Goal: Task Accomplishment & Management: Use online tool/utility

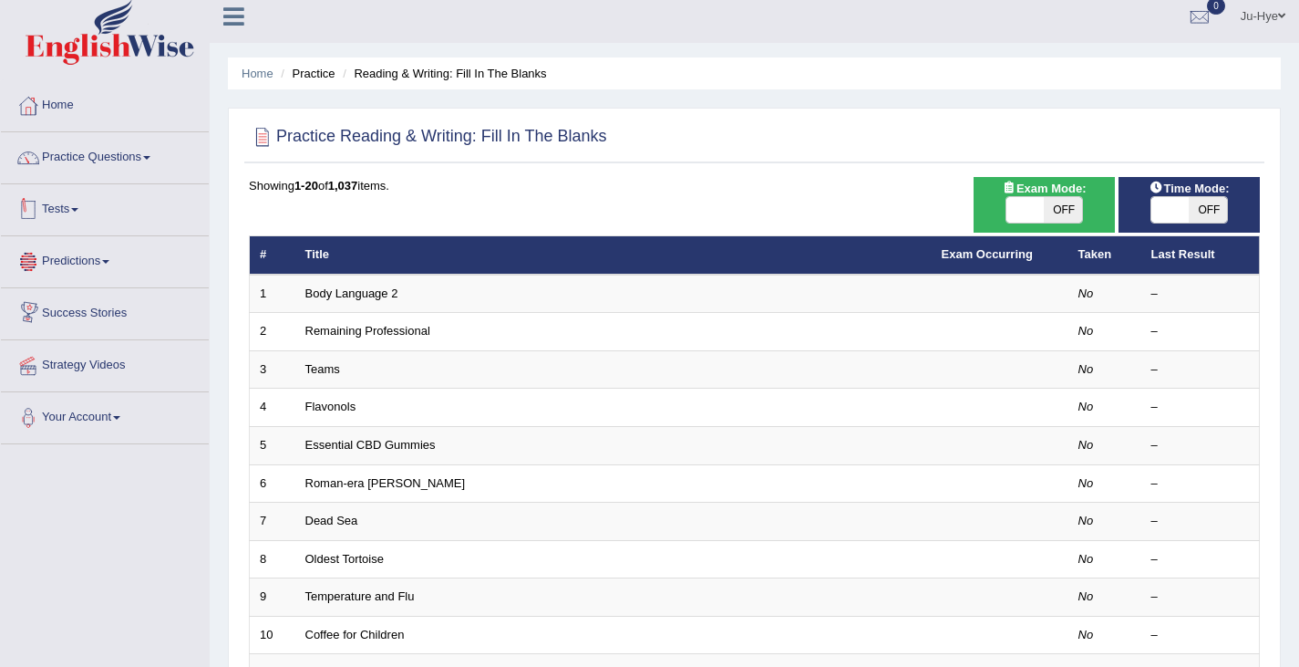
click at [67, 211] on link "Tests" at bounding box center [105, 207] width 208 height 46
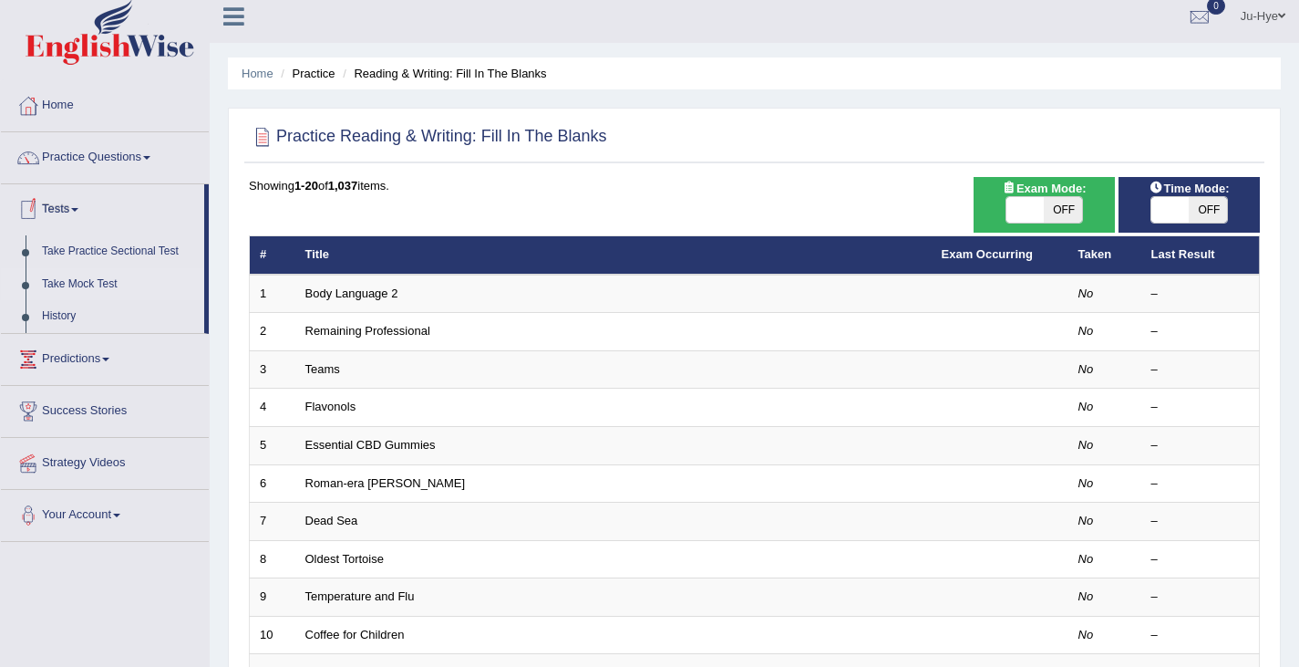
click at [98, 279] on link "Take Mock Test" at bounding box center [119, 284] width 171 height 33
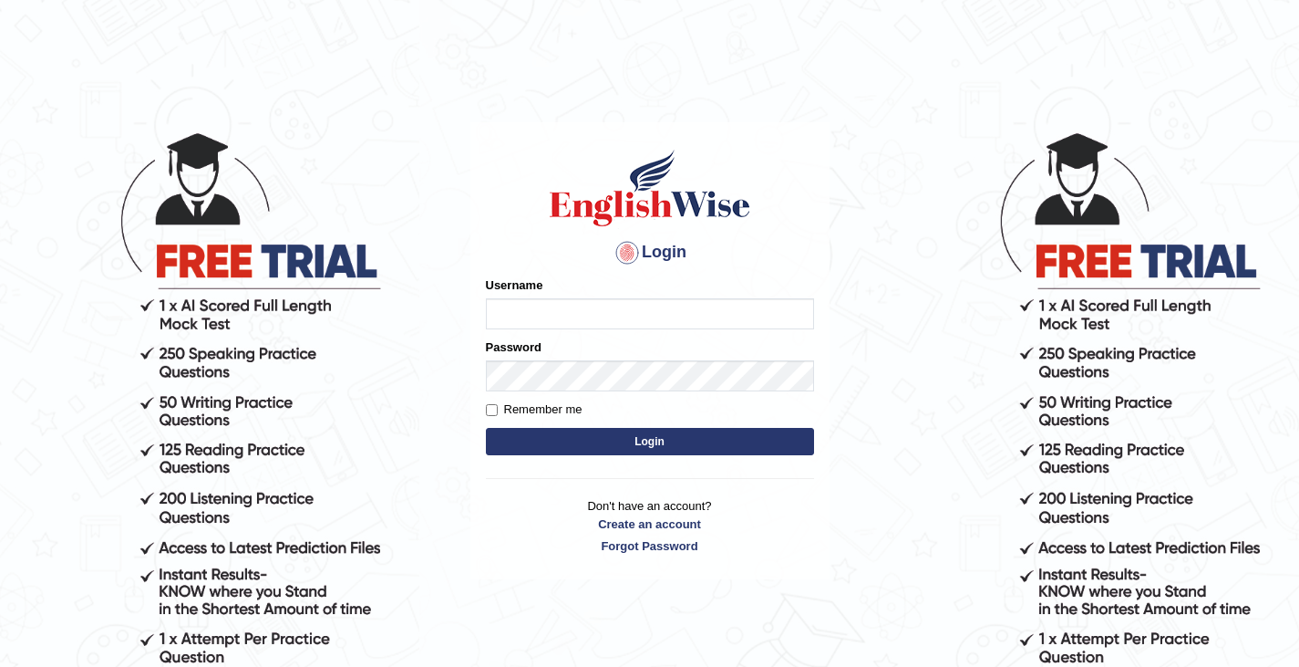
type input "0466609749"
click at [542, 444] on button "Login" at bounding box center [650, 441] width 328 height 27
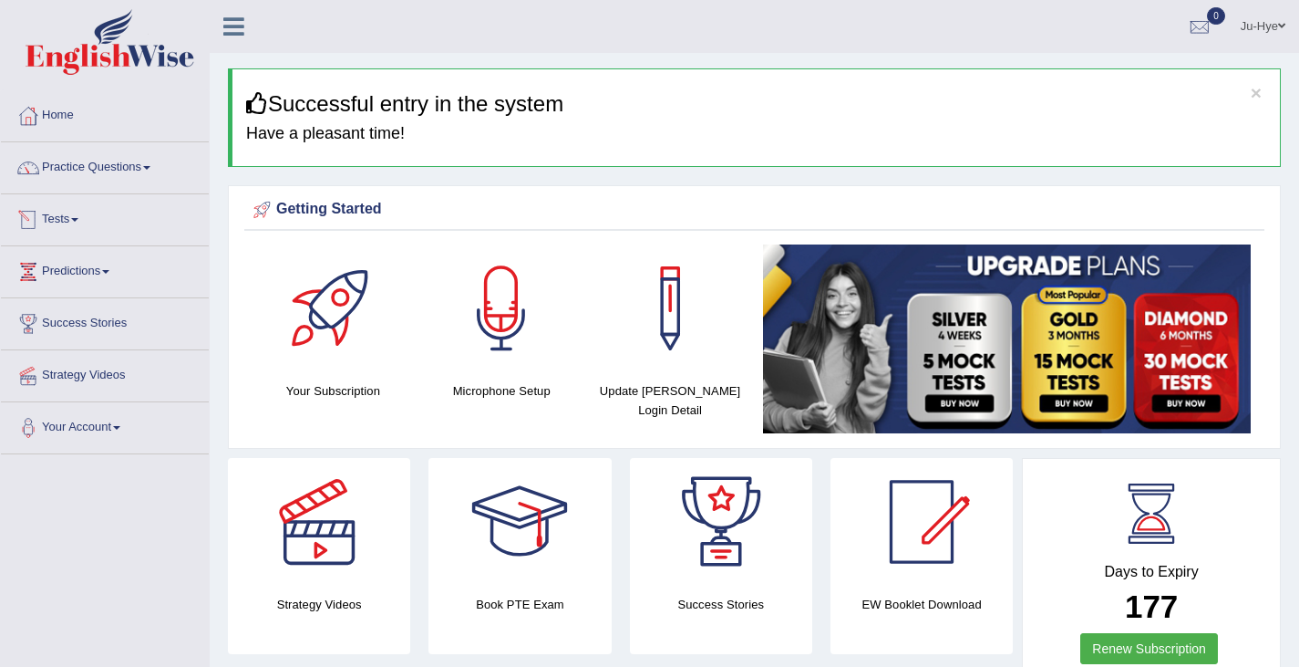
click at [65, 225] on link "Tests" at bounding box center [105, 217] width 208 height 46
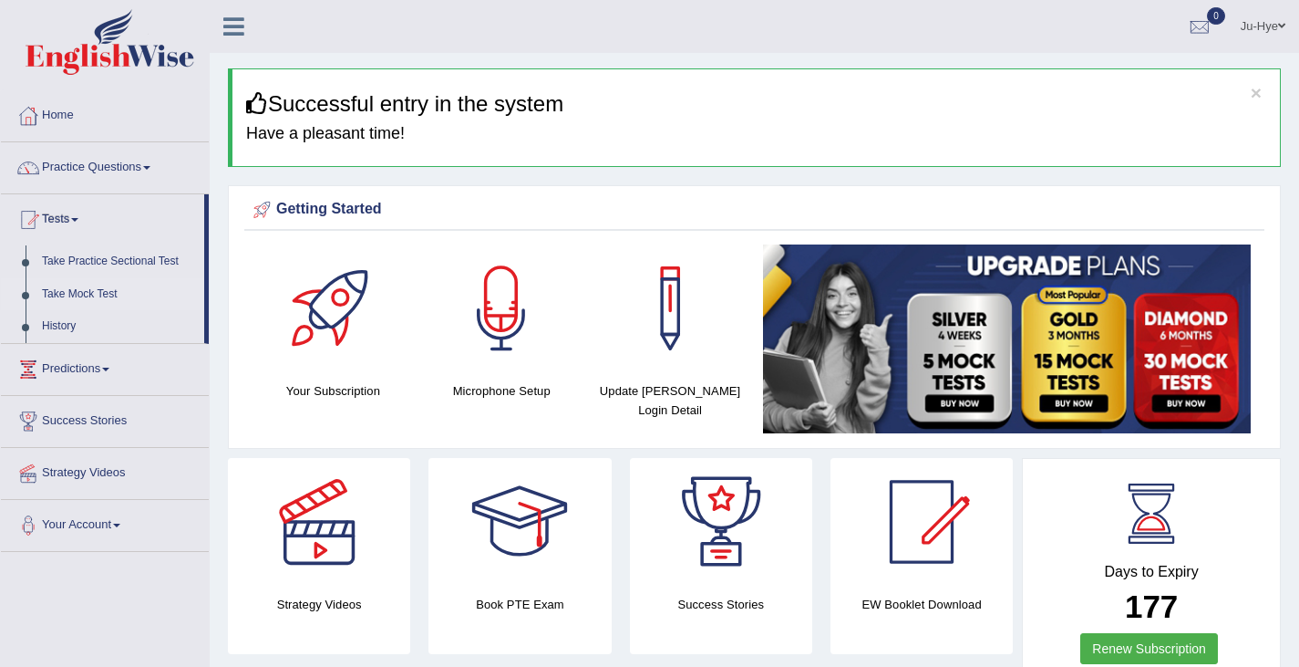
click at [99, 295] on link "Take Mock Test" at bounding box center [119, 294] width 171 height 33
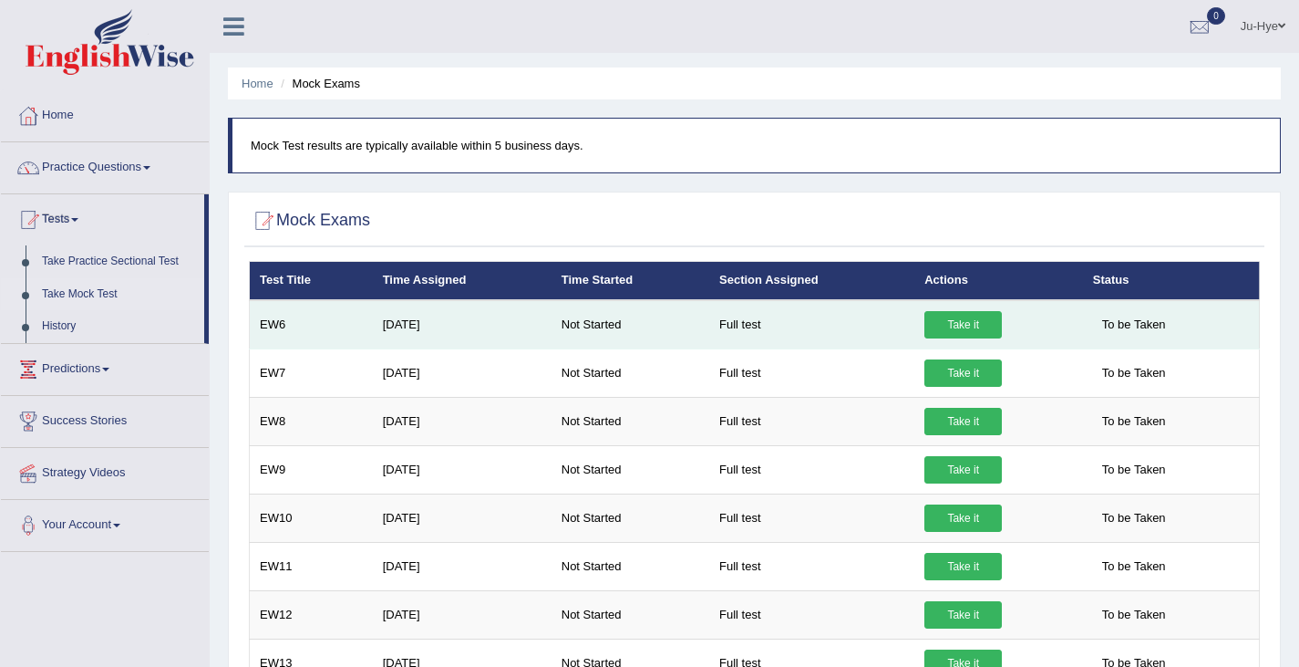
click at [953, 321] on link "Take it" at bounding box center [964, 324] width 78 height 27
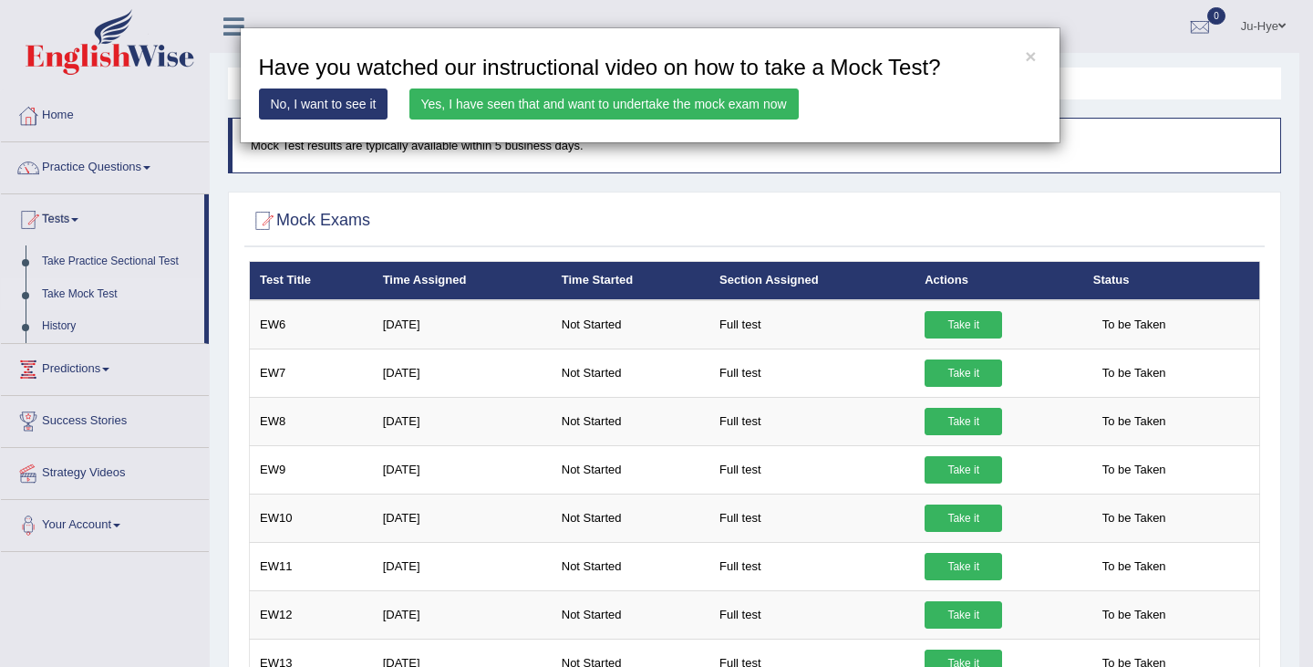
click at [787, 88] on div "× Have you watched our instructional video on how to take a Mock Test? No, I wa…" at bounding box center [650, 85] width 821 height 116
click at [754, 108] on link "Yes, I have seen that and want to undertake the mock exam now" at bounding box center [603, 103] width 389 height 31
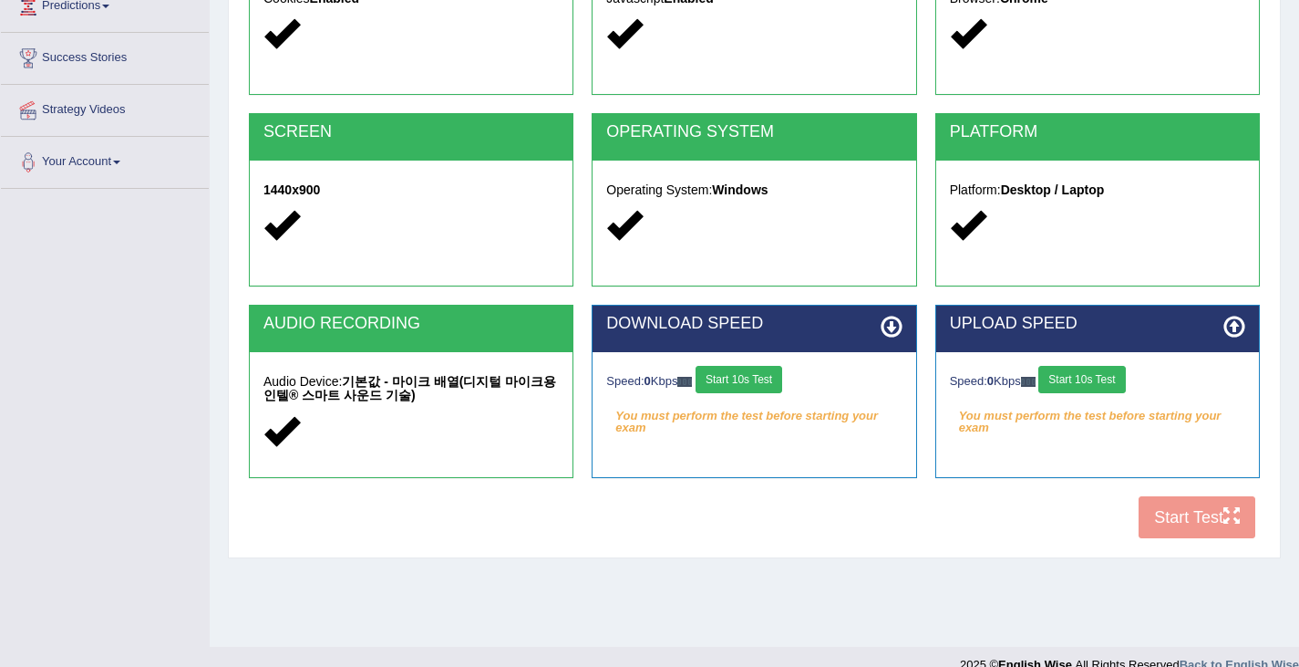
scroll to position [270, 0]
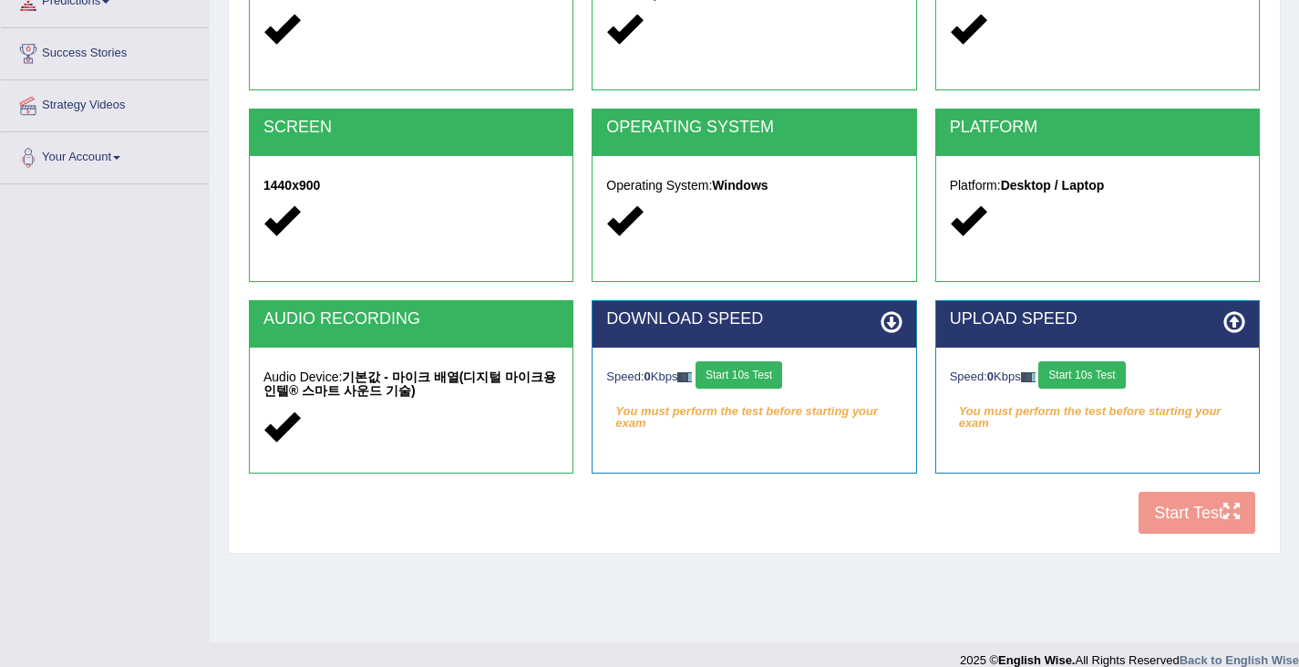
click at [771, 382] on button "Start 10s Test" at bounding box center [739, 374] width 87 height 27
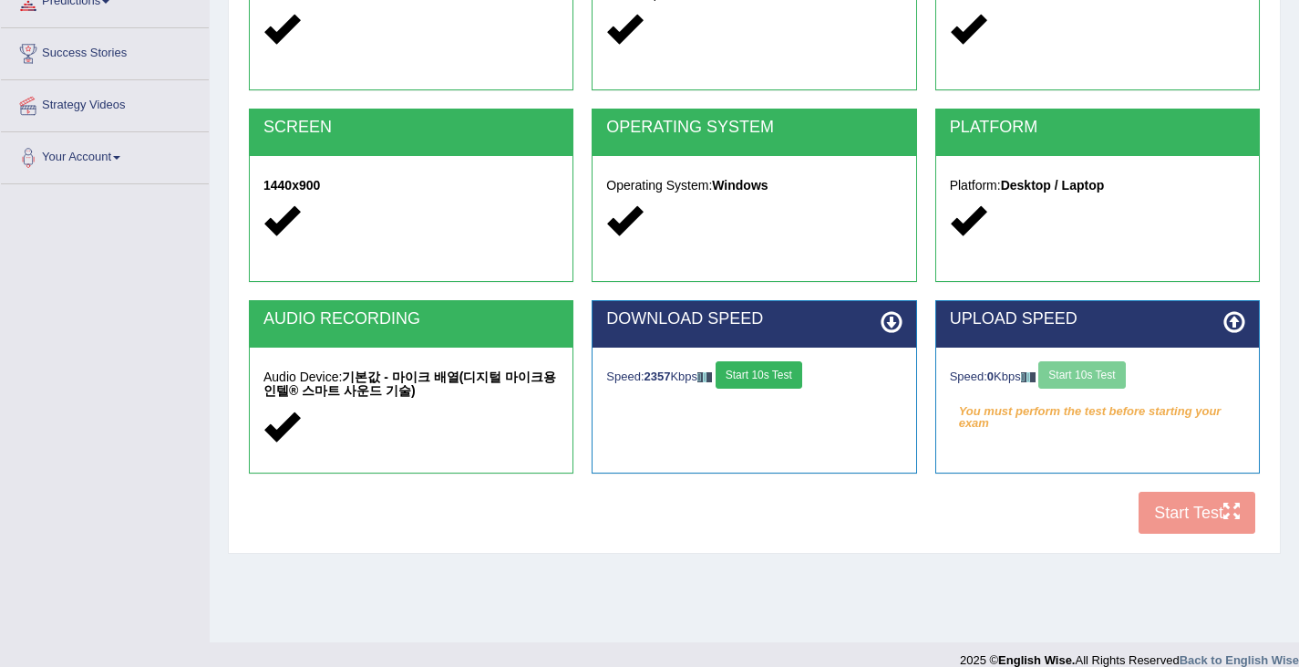
click at [1112, 382] on div "Speed: 0 Kbps Start 10s Test" at bounding box center [1097, 377] width 295 height 32
click at [1105, 376] on div "Speed: 0 Kbps Start 10s Test" at bounding box center [1097, 377] width 295 height 32
click at [1105, 376] on button "Start 10s Test" at bounding box center [1082, 374] width 87 height 27
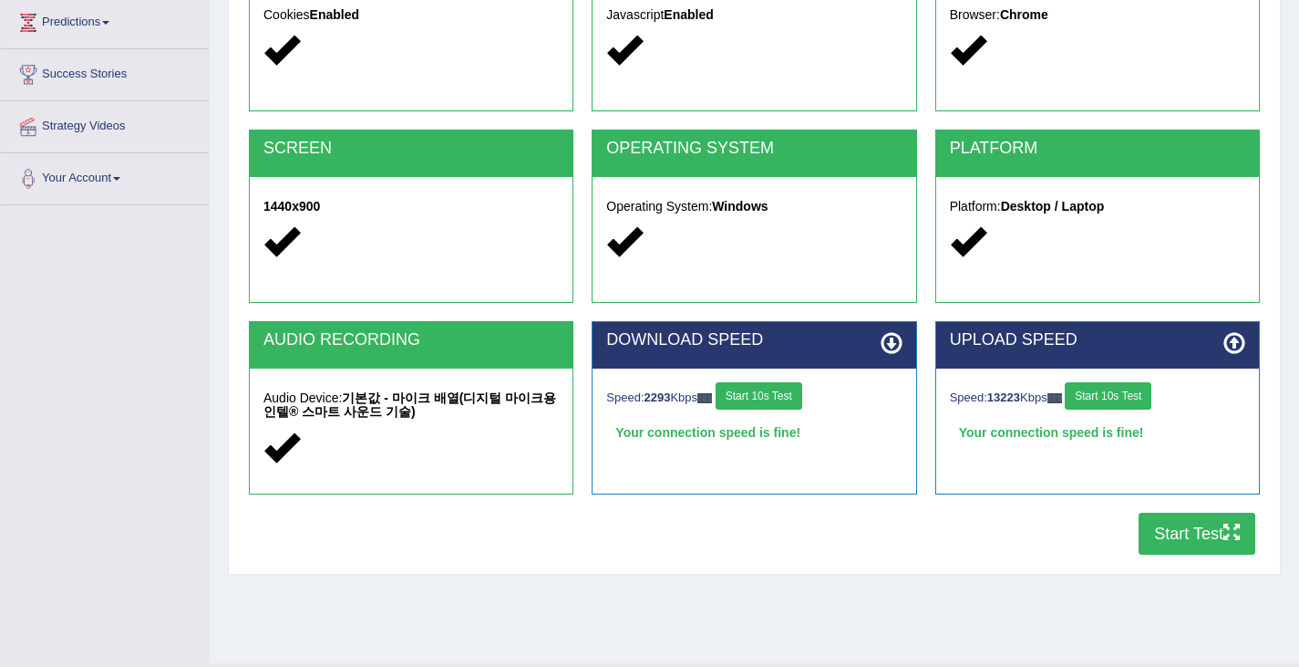
scroll to position [248, 0]
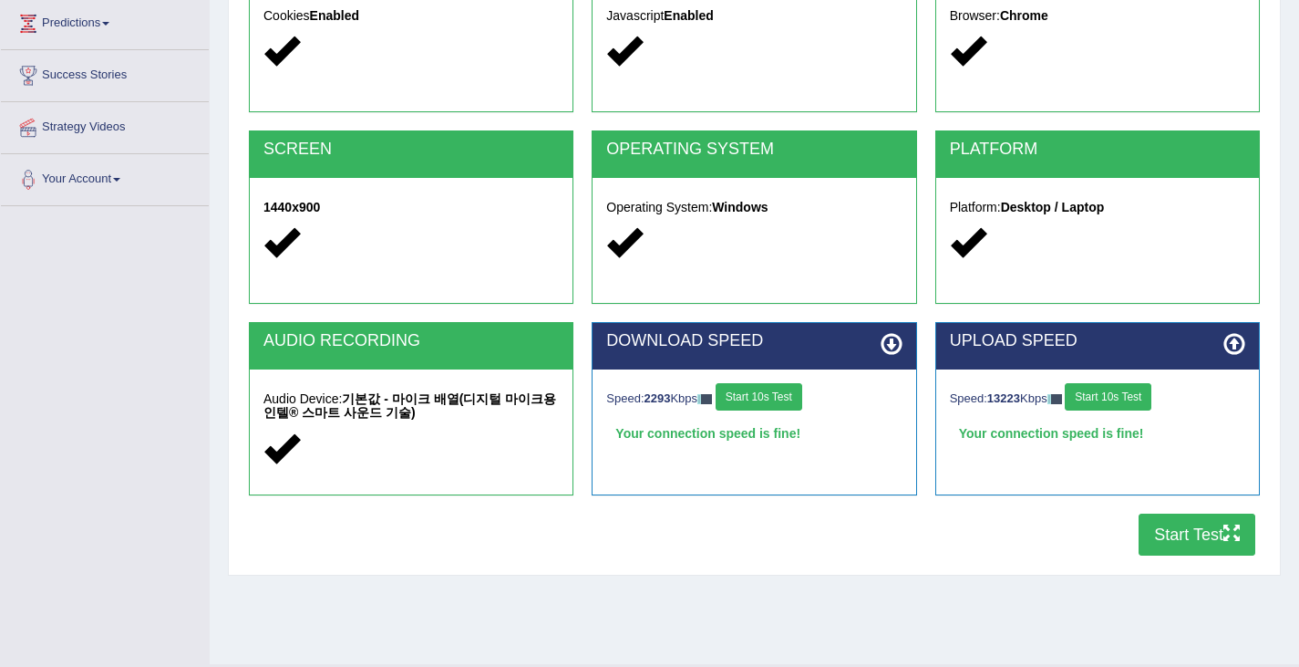
click at [1177, 535] on button "Start Test" at bounding box center [1197, 534] width 117 height 42
